Goal: Task Accomplishment & Management: Manage account settings

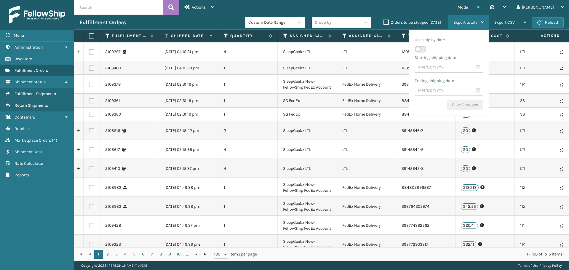
drag, startPoint x: 420, startPoint y: 49, endPoint x: 438, endPoint y: 59, distance: 20.2
click at [421, 49] on label at bounding box center [421, 49] width 12 height 7
click at [419, 48] on input "checkbox" at bounding box center [417, 46] width 4 height 4
checkbox input "true"
click at [480, 71] on input "text" at bounding box center [449, 67] width 69 height 11
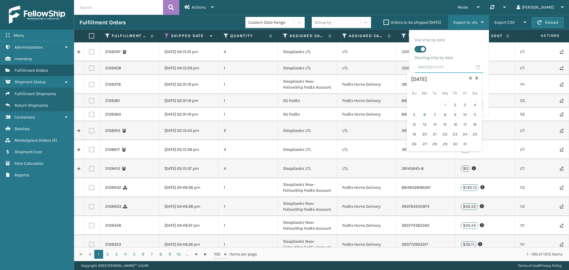
click at [463, 67] on input "text" at bounding box center [449, 67] width 69 height 11
click at [468, 78] on span "Previous Month" at bounding box center [470, 78] width 6 height 6
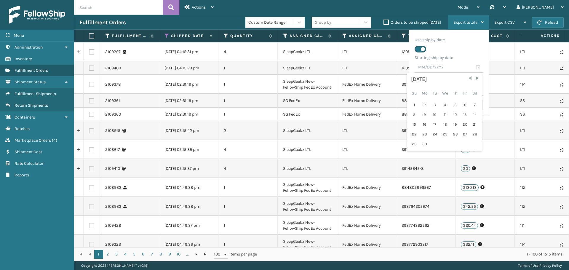
click at [468, 78] on span "Previous Month" at bounding box center [470, 78] width 6 height 6
click at [471, 78] on span "Previous Month" at bounding box center [470, 78] width 6 height 6
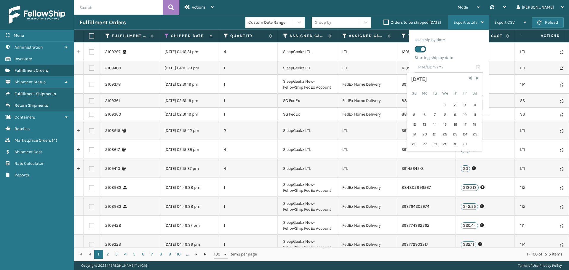
drag, startPoint x: 445, startPoint y: 103, endPoint x: 461, endPoint y: 93, distance: 19.0
click at [445, 104] on div "1" at bounding box center [445, 105] width 10 height 9
type input "[DATE]"
click at [479, 93] on input "text" at bounding box center [449, 90] width 69 height 11
click at [467, 103] on span "Previous Month" at bounding box center [470, 101] width 6 height 6
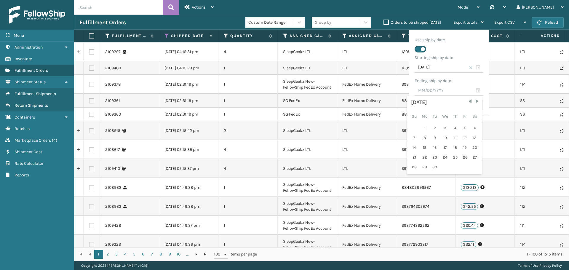
click at [437, 169] on div "30" at bounding box center [435, 167] width 9 height 9
type input "[DATE]"
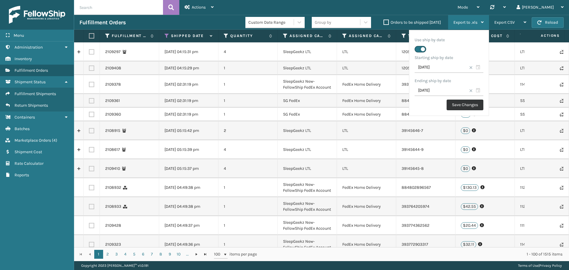
click at [463, 102] on button "Save Changes" at bounding box center [465, 105] width 37 height 11
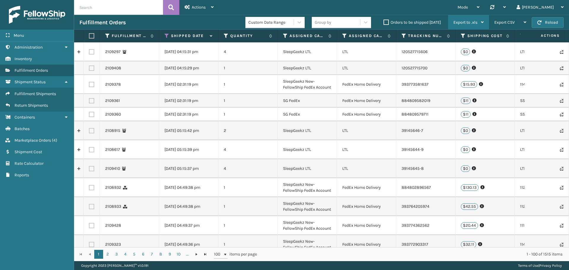
click at [482, 23] on icon at bounding box center [482, 22] width 3 height 4
checkbox input "false"
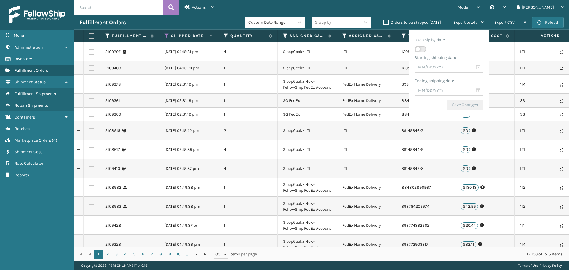
click at [443, 11] on div "Mode Regular Mode Picking Mode Labeling Mode Palletizing Mode Exit Scan Mode Sy…" at bounding box center [394, 7] width 350 height 15
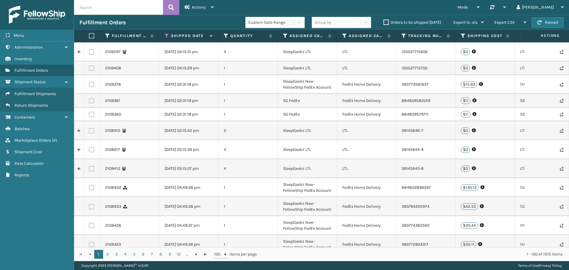
click at [552, 35] on span "Actions" at bounding box center [542, 36] width 41 height 10
click at [168, 9] on button at bounding box center [171, 7] width 16 height 15
click at [170, 8] on icon at bounding box center [171, 7] width 6 height 9
click at [120, 9] on input "text" at bounding box center [118, 7] width 89 height 15
click at [173, 28] on div "Fulfillment Orders Date Range Group by Orders to be shipped [DATE] Export to .x…" at bounding box center [321, 22] width 495 height 15
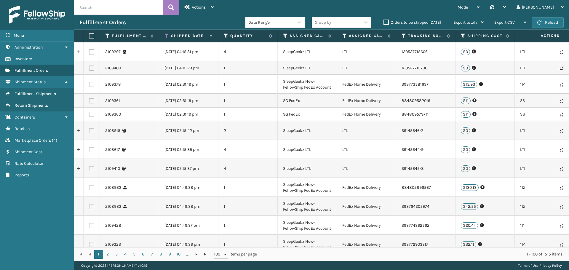
click at [211, 24] on div "Fulfillment Orders" at bounding box center [162, 22] width 166 height 7
click at [157, 19] on div "Fulfillment Orders Date Range Group by Orders to be shipped [DATE] Export to .x…" at bounding box center [321, 22] width 495 height 15
drag, startPoint x: 511, startPoint y: 20, endPoint x: 468, endPoint y: 19, distance: 42.4
click at [440, 17] on div "Fulfillment Orders Date Range Group by Orders to be shipped [DATE] Export to .x…" at bounding box center [321, 22] width 495 height 15
click at [466, 24] on span "Export to .xls" at bounding box center [466, 22] width 24 height 5
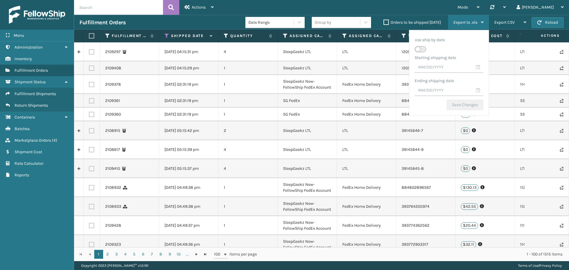
click at [420, 50] on label at bounding box center [421, 49] width 12 height 7
click at [419, 48] on input "checkbox" at bounding box center [417, 46] width 4 height 4
checkbox input "true"
click at [477, 67] on input "text" at bounding box center [449, 67] width 69 height 11
click at [469, 79] on span "Previous Month" at bounding box center [470, 78] width 6 height 6
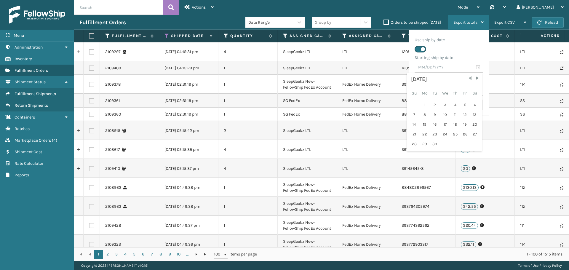
click at [469, 79] on span "Previous Month" at bounding box center [470, 78] width 6 height 6
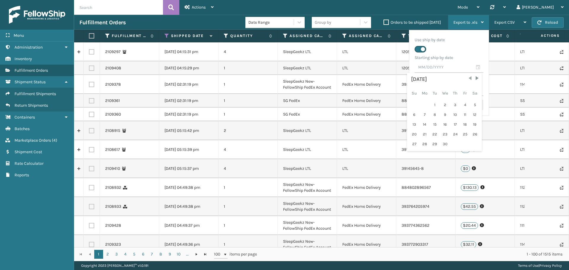
click at [469, 79] on span "Previous Month" at bounding box center [470, 78] width 6 height 6
click at [475, 104] on div "1" at bounding box center [475, 105] width 9 height 9
type input "[DATE]"
click at [469, 67] on span at bounding box center [471, 68] width 4 height 4
click at [479, 68] on input "text" at bounding box center [449, 67] width 69 height 11
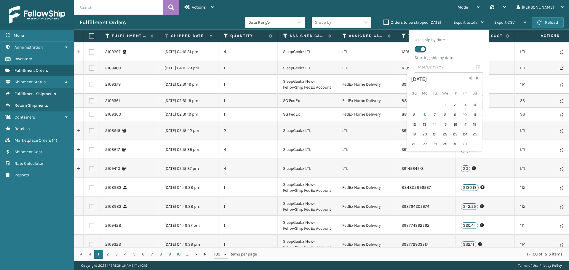
click at [469, 79] on span "Previous Month" at bounding box center [470, 78] width 6 height 6
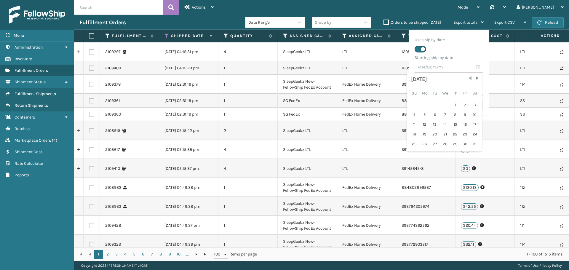
click at [469, 79] on span "Previous Month" at bounding box center [470, 78] width 6 height 6
click at [478, 78] on span "Next Month" at bounding box center [477, 78] width 6 height 6
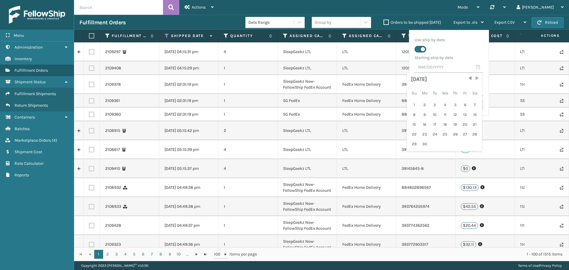
click at [478, 78] on span "Next Month" at bounding box center [477, 78] width 6 height 6
click at [469, 78] on span "Previous Month" at bounding box center [470, 78] width 6 height 6
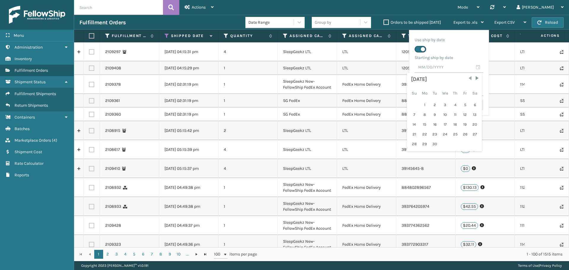
click at [469, 78] on span "Previous Month" at bounding box center [470, 78] width 6 height 6
click at [468, 80] on span "Previous Month" at bounding box center [470, 78] width 6 height 6
click at [478, 77] on span "Next Month" at bounding box center [477, 78] width 6 height 6
click at [439, 103] on div "1" at bounding box center [435, 105] width 9 height 9
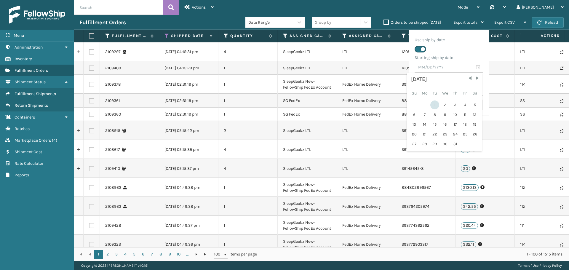
type input "[DATE]"
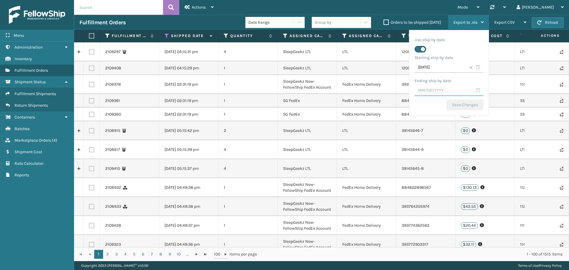
click at [475, 91] on input "text" at bounding box center [449, 90] width 69 height 11
click at [471, 101] on span "Previous Month" at bounding box center [470, 101] width 6 height 6
click at [434, 169] on div "30" at bounding box center [435, 167] width 9 height 9
type input "[DATE]"
click at [462, 101] on button "Save Changes" at bounding box center [465, 105] width 37 height 11
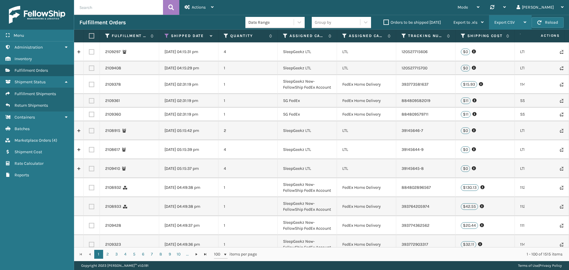
click at [498, 22] on span "Export CSV" at bounding box center [505, 22] width 20 height 5
click at [467, 21] on span "Export to .xls" at bounding box center [466, 22] width 24 height 5
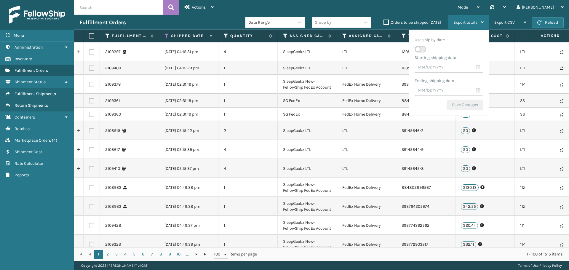
drag, startPoint x: 429, startPoint y: 53, endPoint x: 421, endPoint y: 50, distance: 8.4
click at [428, 53] on ul "Use ship by date Starting shipping date Ending shipping date Save Changes" at bounding box center [449, 66] width 69 height 60
click at [421, 50] on label at bounding box center [421, 49] width 12 height 7
click at [419, 48] on input "checkbox" at bounding box center [417, 46] width 4 height 4
checkbox input "true"
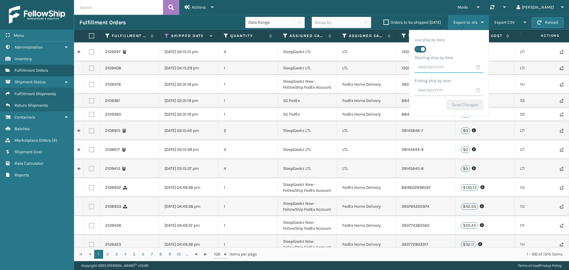
click at [479, 69] on input "text" at bounding box center [449, 67] width 69 height 11
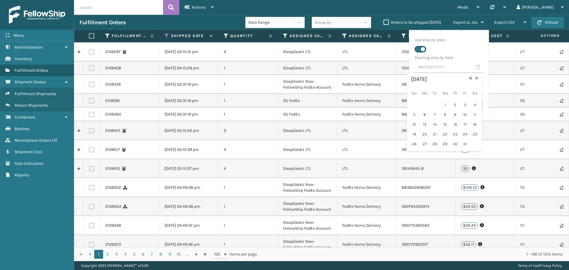
click at [478, 76] on span "Next Month" at bounding box center [477, 78] width 6 height 6
click at [471, 78] on span "Previous Month" at bounding box center [470, 78] width 6 height 6
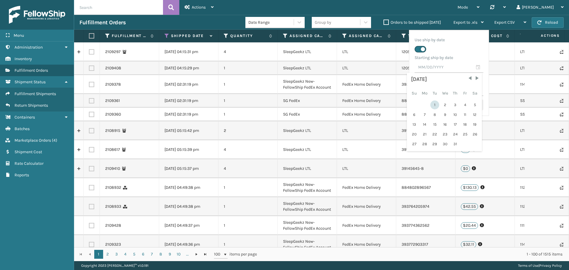
click at [431, 105] on div "1" at bounding box center [435, 105] width 9 height 9
type input "[DATE]"
click at [476, 88] on input "text" at bounding box center [449, 90] width 69 height 11
drag, startPoint x: 469, startPoint y: 100, endPoint x: 458, endPoint y: 110, distance: 15.5
click at [469, 100] on span "Previous Month" at bounding box center [470, 101] width 6 height 6
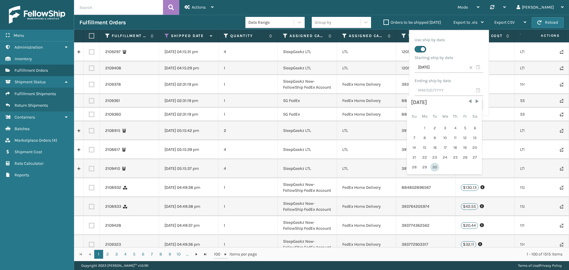
click at [439, 165] on div "30" at bounding box center [435, 167] width 9 height 9
type input "[DATE]"
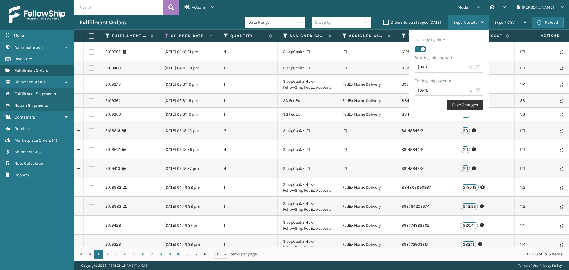
click at [468, 106] on button "Save Changes" at bounding box center [465, 105] width 37 height 11
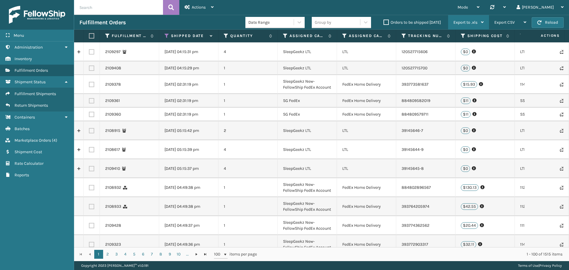
click at [471, 18] on div "Export to .xls" at bounding box center [469, 22] width 30 height 15
checkbox input "false"
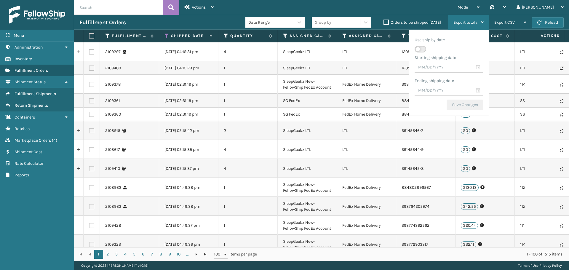
click at [422, 49] on label at bounding box center [421, 49] width 12 height 7
click at [419, 48] on input "checkbox" at bounding box center [417, 46] width 4 height 4
checkbox input "true"
click at [480, 70] on input "text" at bounding box center [449, 67] width 69 height 11
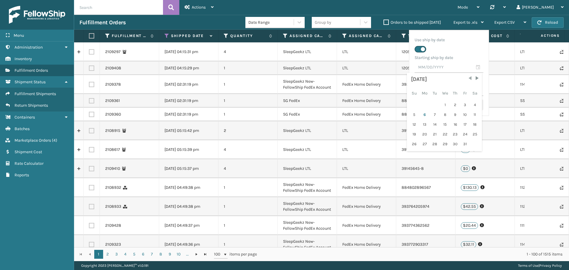
click at [468, 79] on span "Previous Month" at bounding box center [470, 78] width 6 height 6
click at [462, 103] on div "1" at bounding box center [465, 105] width 9 height 9
type input "[DATE]"
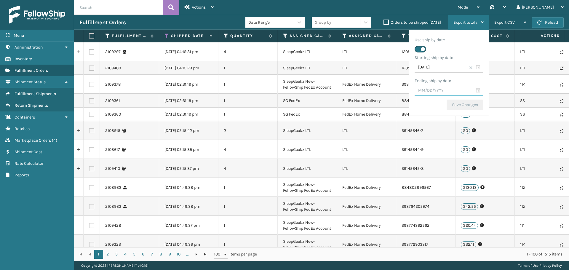
click at [461, 86] on input "text" at bounding box center [449, 90] width 69 height 11
click at [475, 88] on input "text" at bounding box center [449, 90] width 69 height 11
click at [443, 93] on input "text" at bounding box center [449, 90] width 69 height 11
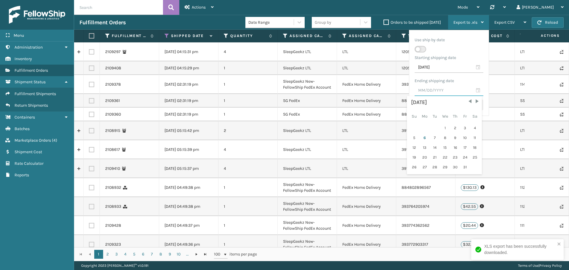
checkbox input "false"
click at [419, 51] on label at bounding box center [421, 49] width 12 height 7
click at [419, 48] on input "checkbox" at bounding box center [417, 46] width 4 height 4
checkbox input "true"
click at [444, 71] on input "[DATE]" at bounding box center [449, 67] width 69 height 11
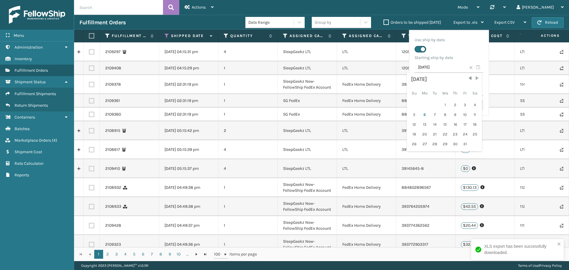
click at [476, 80] on span "Next Month" at bounding box center [477, 78] width 6 height 6
click at [472, 79] on span "Previous Month" at bounding box center [470, 78] width 6 height 6
click at [426, 104] on div "1" at bounding box center [425, 105] width 10 height 9
type input "[DATE]"
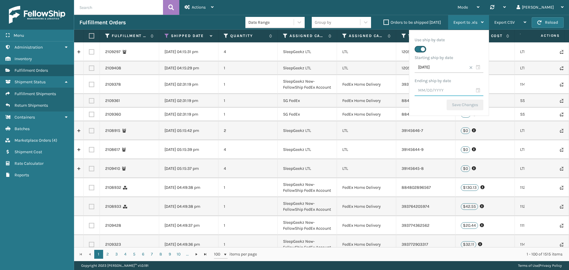
click at [460, 87] on input "text" at bounding box center [449, 90] width 69 height 11
click at [471, 102] on span "Previous Month" at bounding box center [470, 101] width 6 height 6
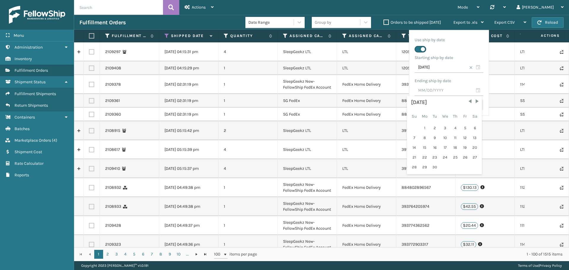
click at [434, 164] on div "30" at bounding box center [435, 167] width 9 height 9
type input "[DATE]"
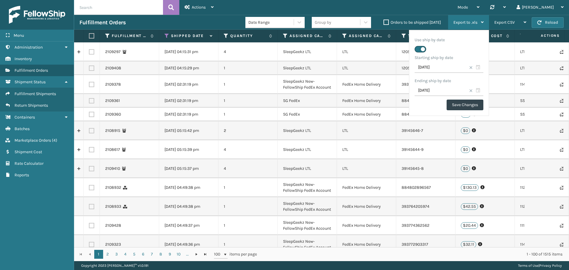
drag, startPoint x: 455, startPoint y: 104, endPoint x: 425, endPoint y: 105, distance: 29.9
click at [425, 105] on div "Use ship by date Starting ship by date [DATE] Ending ship by date [DATE] Save C…" at bounding box center [449, 73] width 80 height 86
click at [463, 105] on button "Save Changes" at bounding box center [465, 105] width 37 height 11
